Goal: Information Seeking & Learning: Learn about a topic

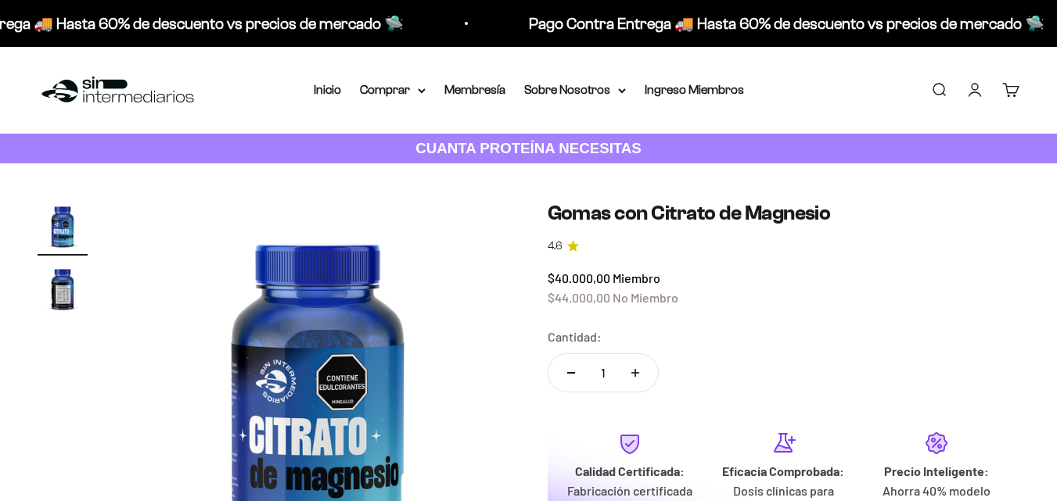
scroll to position [469, 0]
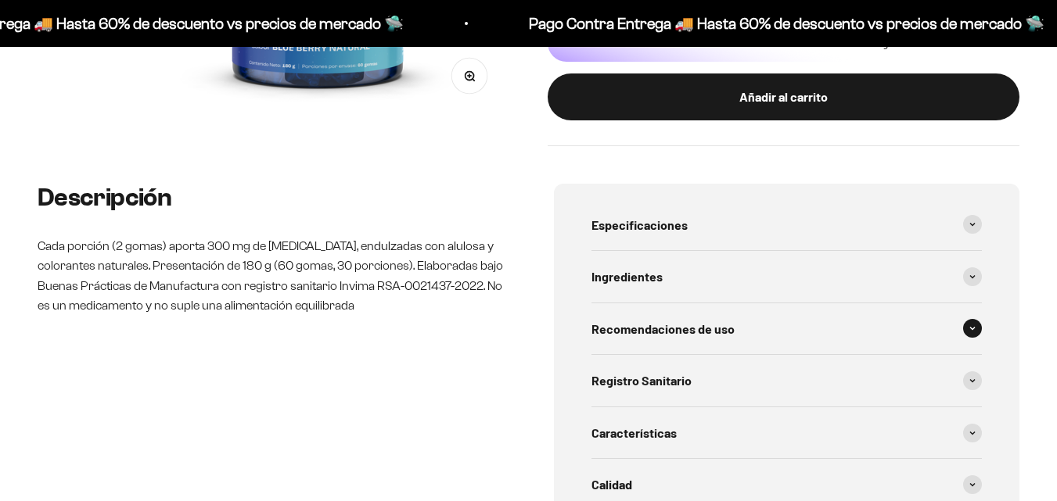
click at [845, 325] on div "Recomendaciones de uso" at bounding box center [786, 329] width 391 height 52
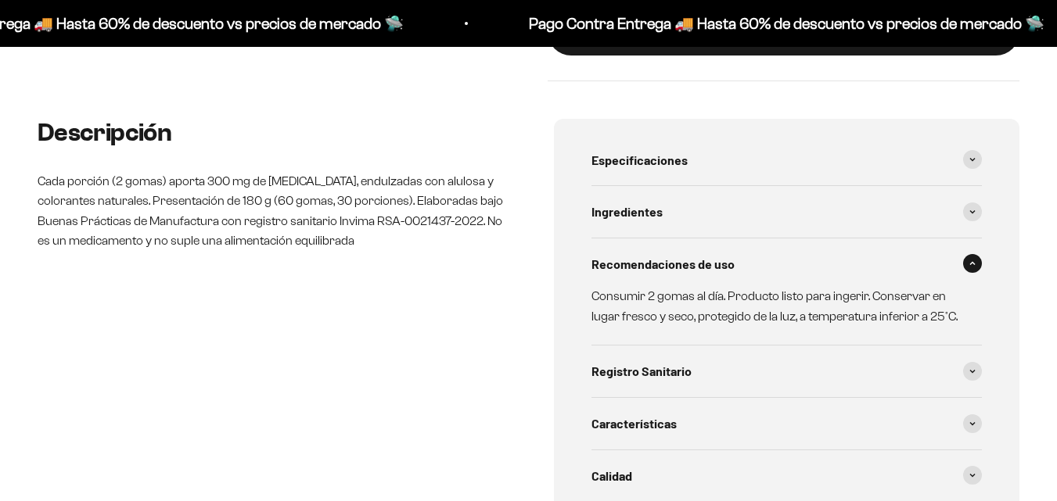
scroll to position [547, 0]
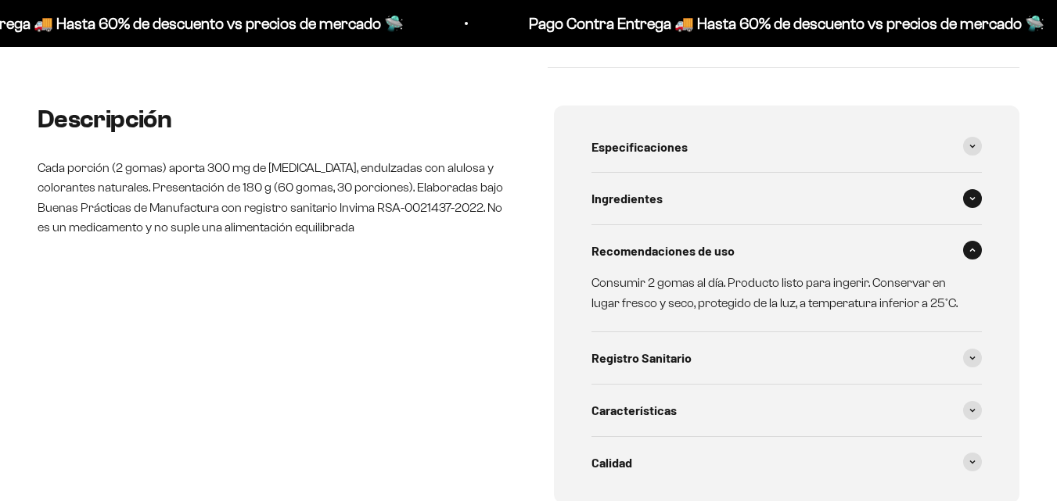
click at [835, 191] on div "Ingredientes" at bounding box center [786, 199] width 391 height 52
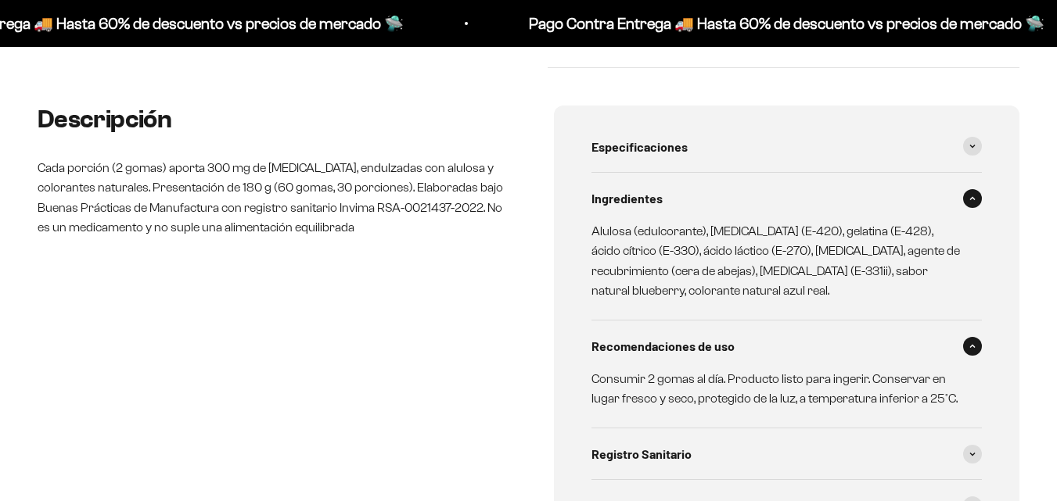
click at [831, 210] on div "Ingredientes" at bounding box center [786, 199] width 391 height 52
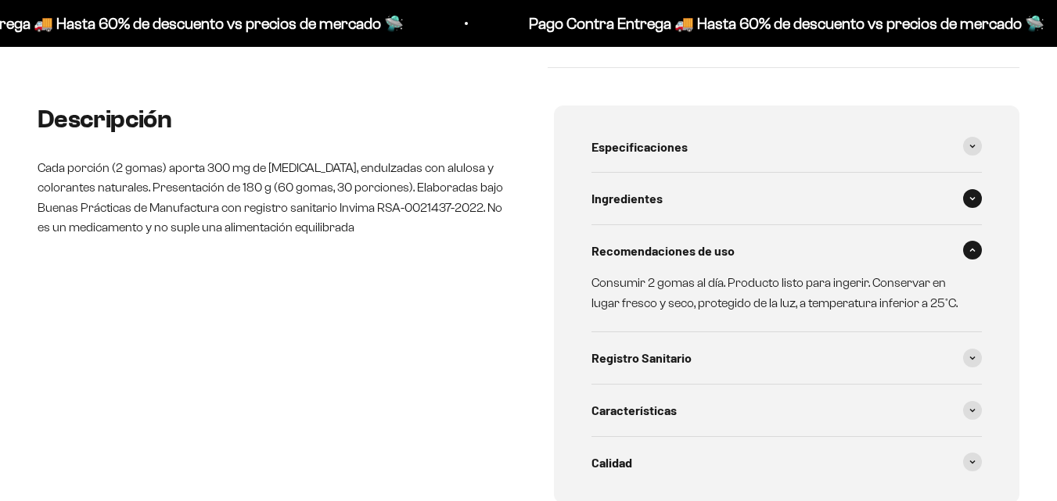
click at [837, 195] on div "Ingredientes" at bounding box center [786, 199] width 391 height 52
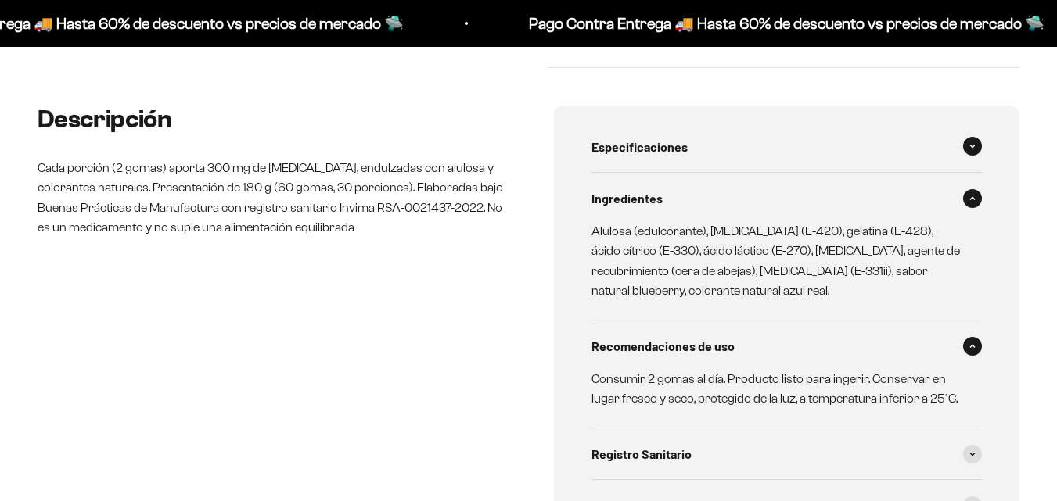
click at [838, 161] on div "Especificaciones" at bounding box center [786, 147] width 391 height 52
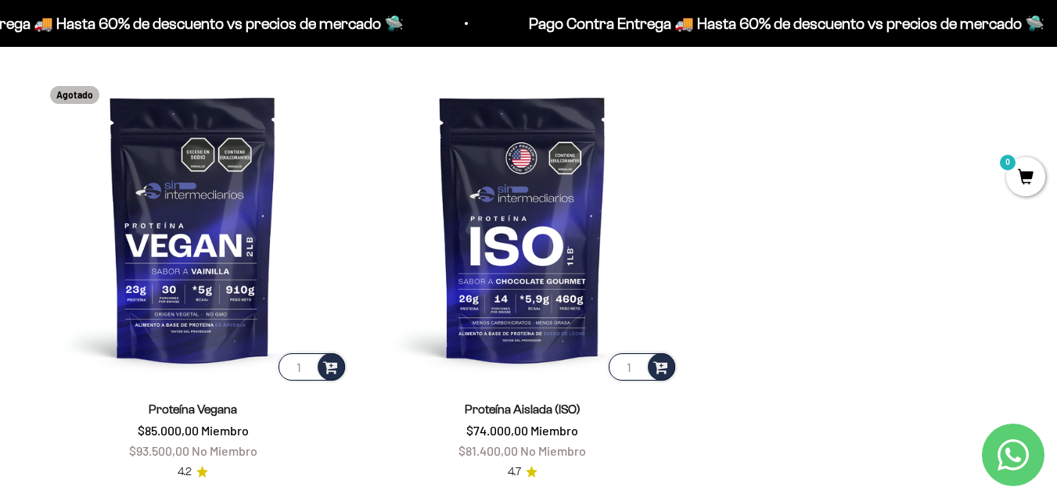
scroll to position [1486, 0]
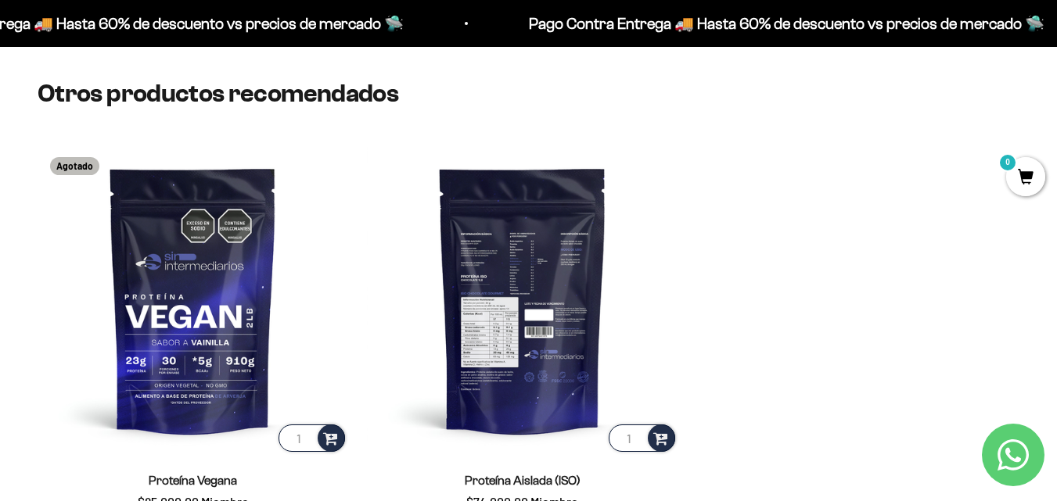
click at [591, 325] on img at bounding box center [522, 300] width 310 height 310
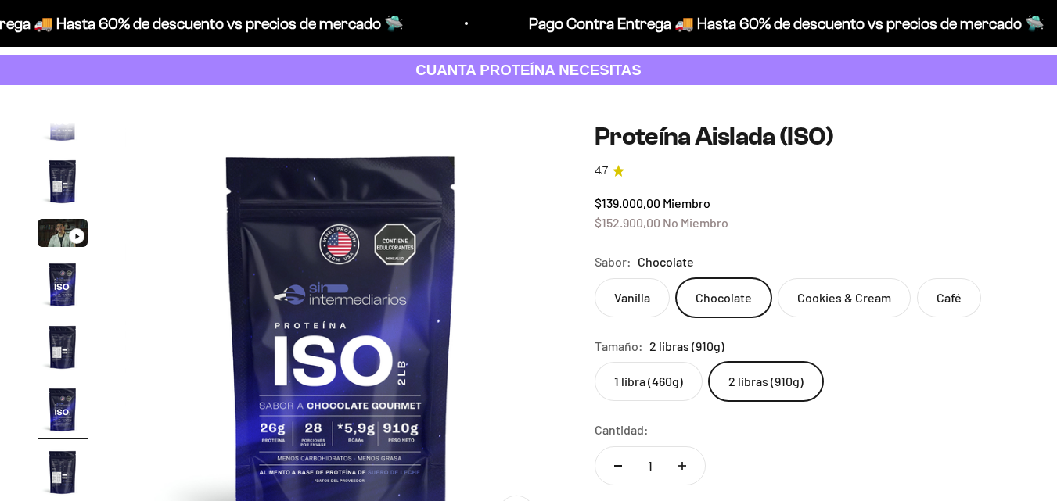
scroll to position [78, 0]
